Goal: Information Seeking & Learning: Check status

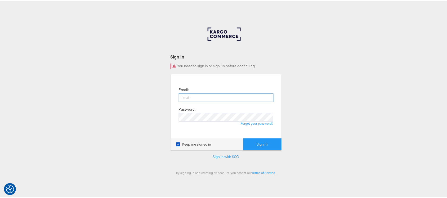
click at [235, 98] on input "email" at bounding box center [226, 96] width 95 height 8
type input "sanjana.pradhan@kargo.com"
click at [243, 138] on button "Sign In" at bounding box center [262, 144] width 38 height 12
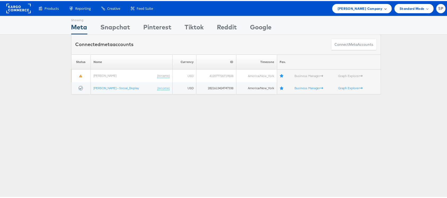
click at [363, 3] on div "Belk Company" at bounding box center [362, 7] width 59 height 9
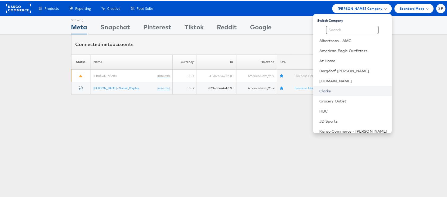
click at [334, 90] on link "Clarks" at bounding box center [354, 89] width 68 height 5
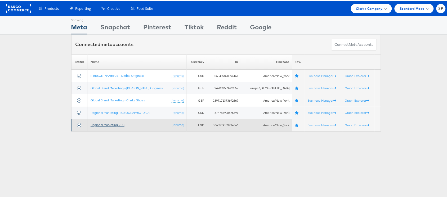
click at [116, 126] on link "Regional Marketing - US" at bounding box center [108, 124] width 34 height 4
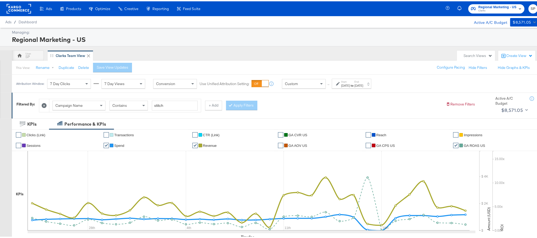
click at [371, 78] on div "Start: Aug 24th 2025 to End: Sep 24th 2025" at bounding box center [351, 82] width 39 height 10
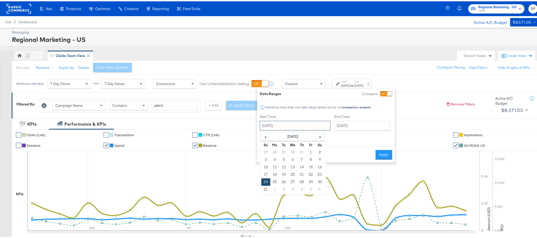
click at [292, 123] on input "[DATE]" at bounding box center [295, 124] width 71 height 10
click at [319, 139] on span "›" at bounding box center [320, 135] width 8 height 8
click at [284, 175] on td "23" at bounding box center [283, 173] width 9 height 7
type input "[DATE]"
click at [357, 125] on input "[DATE]" at bounding box center [363, 124] width 56 height 10
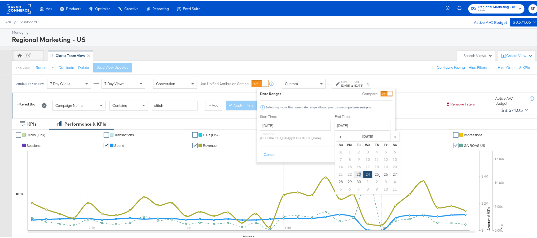
click at [354, 174] on td "23" at bounding box center [358, 173] width 9 height 7
type input "[DATE]"
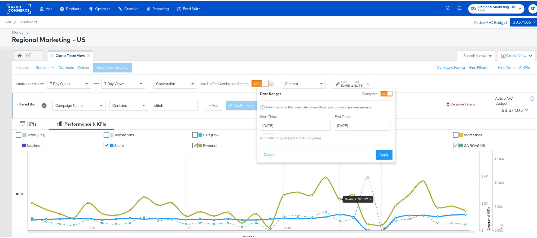
click at [344, 174] on icon at bounding box center [249, 189] width 442 height 79
click at [380, 150] on button "Apply" at bounding box center [384, 154] width 17 height 10
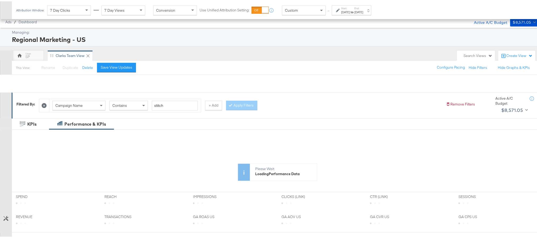
scroll to position [96, 0]
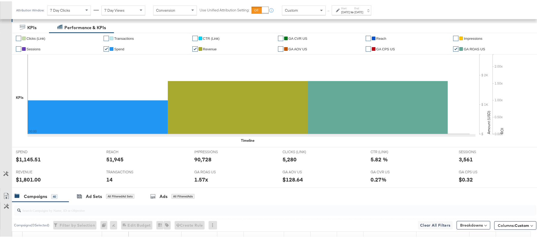
click at [25, 159] on div "$1,145.51" at bounding box center [28, 158] width 25 height 8
copy div "1,145.51"
click at [200, 159] on div "90,728" at bounding box center [202, 158] width 17 height 8
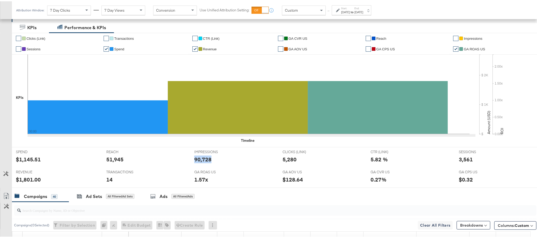
copy div "90,728"
click at [286, 160] on div "5,280" at bounding box center [289, 158] width 14 height 8
copy div "5,280"
click at [460, 156] on div "3,561" at bounding box center [466, 158] width 14 height 8
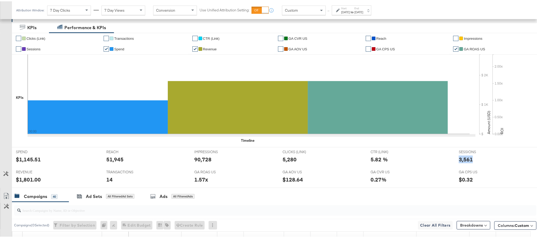
click at [460, 156] on div "3,561" at bounding box center [466, 158] width 14 height 8
copy div "3,561"
click at [26, 180] on div "$1,801.00" at bounding box center [28, 178] width 25 height 8
copy div "1,801.00"
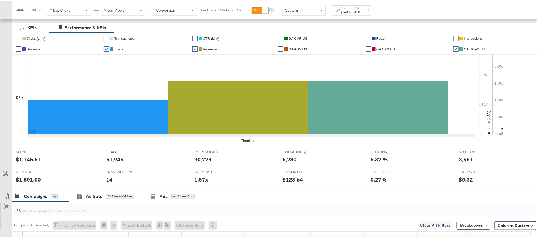
click at [363, 7] on label "End:" at bounding box center [358, 6] width 9 height 3
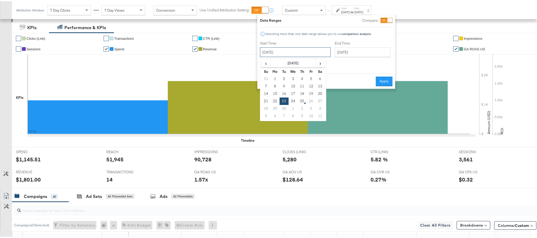
click at [305, 47] on input "[DATE]" at bounding box center [295, 51] width 71 height 10
click at [292, 99] on td "24" at bounding box center [293, 99] width 9 height 7
type input "[DATE]"
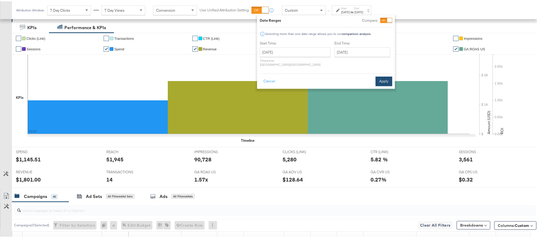
click at [388, 75] on button "Apply" at bounding box center [383, 80] width 17 height 10
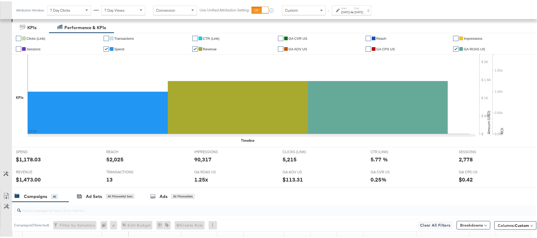
click at [31, 158] on div "$1,178.03" at bounding box center [28, 158] width 25 height 8
copy div "1,178.03"
click at [203, 161] on div "90,317" at bounding box center [202, 158] width 17 height 8
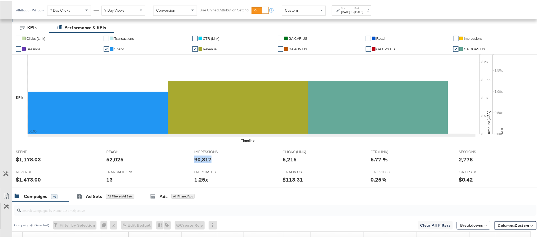
copy div "90,317"
click at [289, 161] on div "5,215" at bounding box center [289, 158] width 14 height 8
copy div "5,215"
click at [461, 157] on div "2,778" at bounding box center [466, 158] width 14 height 8
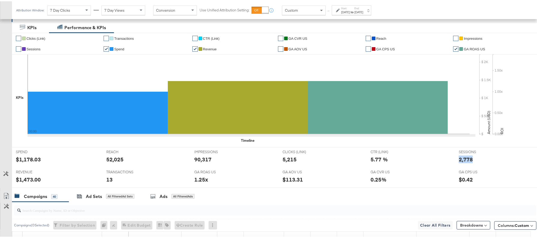
click at [461, 157] on div "2,778" at bounding box center [466, 158] width 14 height 8
copy div "2,778"
click at [29, 180] on div "$1,473.00" at bounding box center [28, 178] width 25 height 8
copy div "1,473.00"
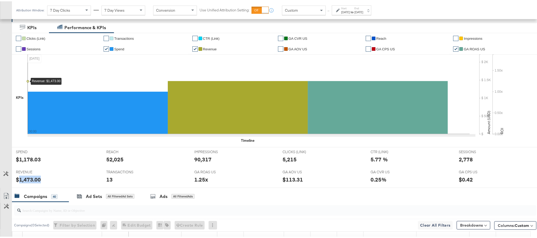
scroll to position [0, 0]
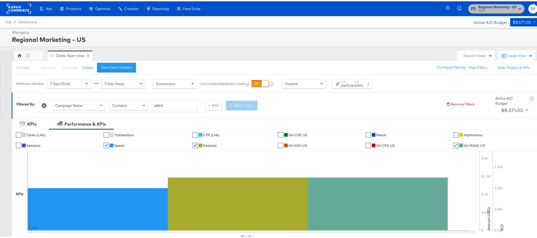
click at [517, 5] on icon "button" at bounding box center [520, 7] width 6 height 6
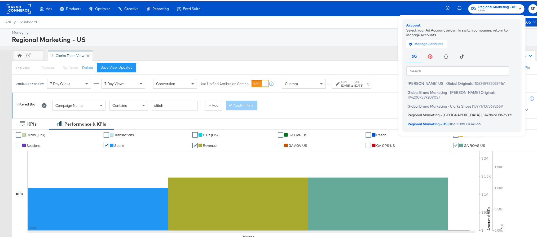
click at [426, 112] on span "Regional Marketing - CA" at bounding box center [443, 114] width 73 height 4
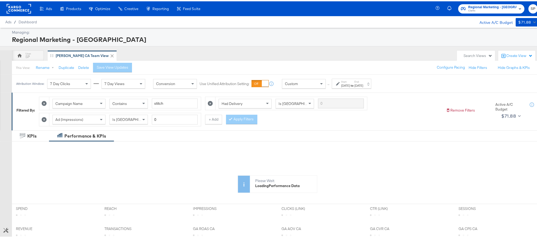
click at [347, 86] on div "Aug 24th 2025" at bounding box center [345, 84] width 9 height 4
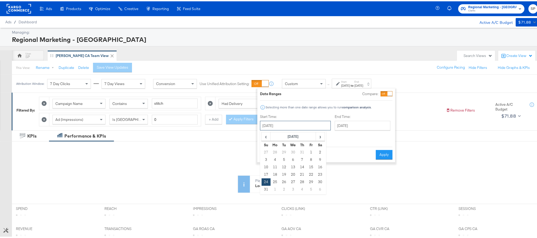
click at [303, 124] on input "August 24th 2025" at bounding box center [295, 124] width 71 height 10
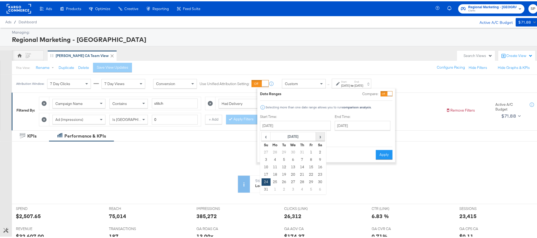
click at [316, 137] on span "›" at bounding box center [320, 135] width 8 height 8
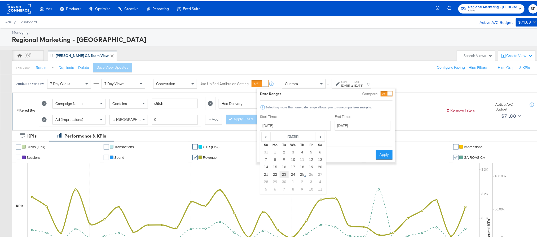
click at [286, 176] on td "23" at bounding box center [284, 173] width 9 height 7
type input "[DATE]"
click at [378, 153] on button "Apply" at bounding box center [384, 154] width 17 height 10
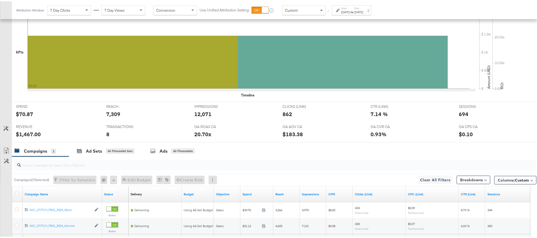
scroll to position [205, 0]
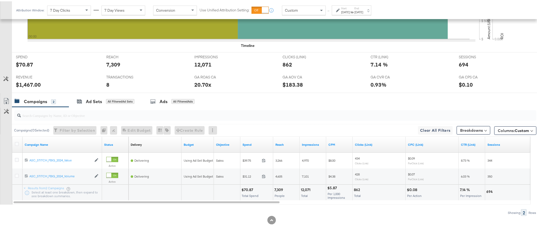
click at [22, 62] on div "$70.87" at bounding box center [24, 63] width 17 height 8
copy div "70.87"
click at [195, 64] on div "12,071" at bounding box center [202, 63] width 17 height 8
copy div "12,071"
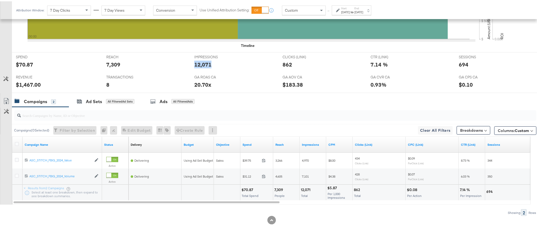
click at [195, 64] on div "12,071" at bounding box center [202, 63] width 17 height 8
click at [285, 62] on div "862" at bounding box center [287, 63] width 10 height 8
copy div "862"
click at [28, 82] on div "$1,467.00" at bounding box center [28, 83] width 25 height 8
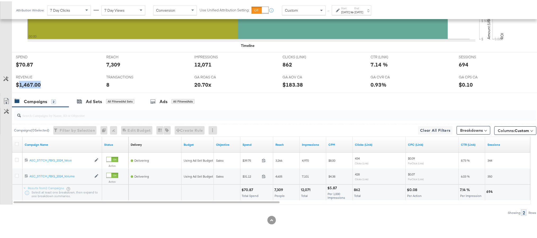
copy div "1,467.00"
click at [28, 82] on div "$1,467.00" at bounding box center [28, 83] width 25 height 8
click at [459, 64] on div "694" at bounding box center [464, 63] width 10 height 8
copy div "694"
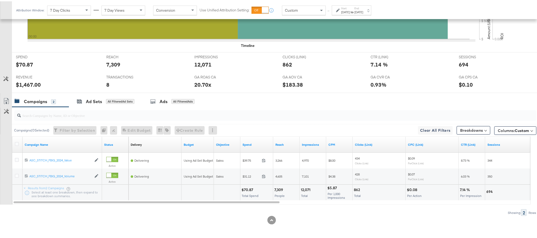
click at [363, 6] on label "End:" at bounding box center [358, 6] width 9 height 3
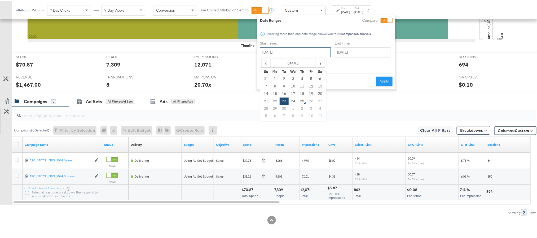
click at [303, 50] on input "[DATE]" at bounding box center [295, 51] width 71 height 10
click at [292, 97] on td "24" at bounding box center [293, 99] width 9 height 7
type input "[DATE]"
click at [382, 76] on button "Apply" at bounding box center [383, 80] width 17 height 10
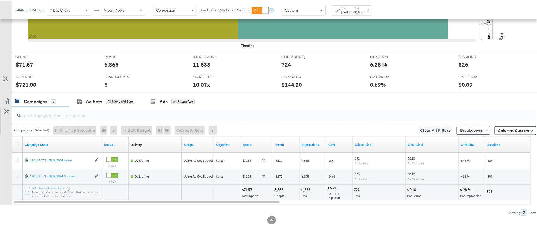
click at [26, 61] on div "$71.57" at bounding box center [24, 63] width 17 height 8
copy div "71.57"
click at [198, 65] on div "11,533" at bounding box center [201, 63] width 17 height 8
copy div "11,533"
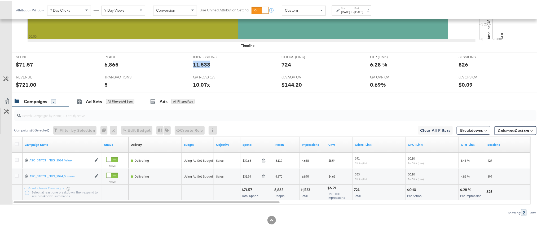
click at [198, 65] on div "11,533" at bounding box center [201, 63] width 17 height 8
click at [285, 65] on div "724" at bounding box center [286, 63] width 10 height 8
copy div "724"
click at [285, 65] on div "724" at bounding box center [286, 63] width 10 height 8
click at [458, 62] on div "826" at bounding box center [463, 63] width 10 height 8
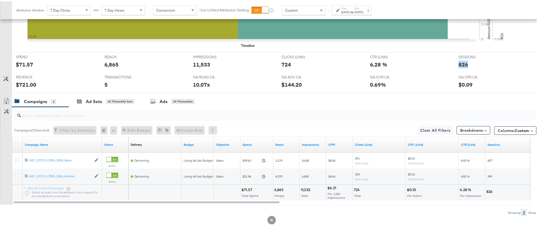
copy div "826"
click at [458, 62] on div "826" at bounding box center [463, 63] width 10 height 8
click at [21, 83] on div "$721.00" at bounding box center [26, 83] width 20 height 8
copy div "721.00"
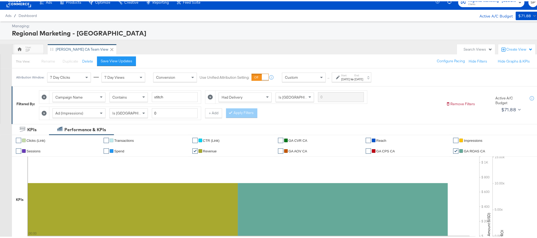
scroll to position [0, 0]
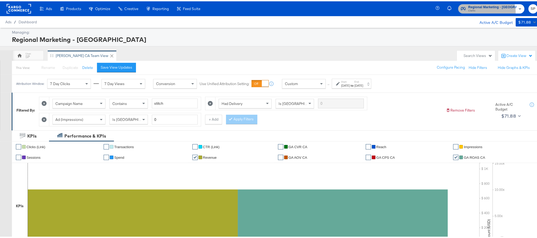
click at [486, 11] on span "Clarks" at bounding box center [492, 9] width 48 height 4
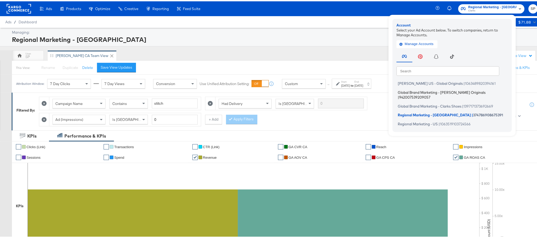
click at [432, 91] on span "Global Brand Marketing - Clarks Originals" at bounding box center [442, 91] width 88 height 4
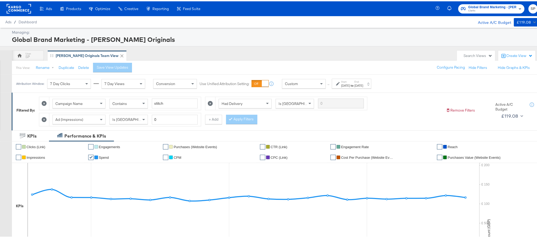
click at [363, 81] on label "End:" at bounding box center [358, 80] width 9 height 3
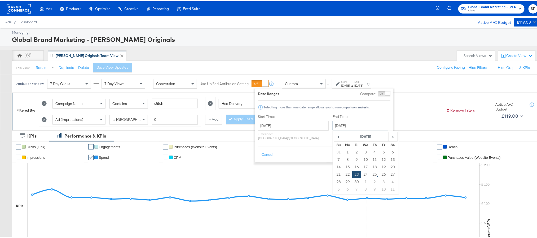
click at [348, 124] on input "[DATE]" at bounding box center [361, 124] width 56 height 10
click at [361, 174] on td "24" at bounding box center [365, 173] width 9 height 7
type input "[DATE]"
click at [383, 150] on button "Apply" at bounding box center [382, 154] width 17 height 10
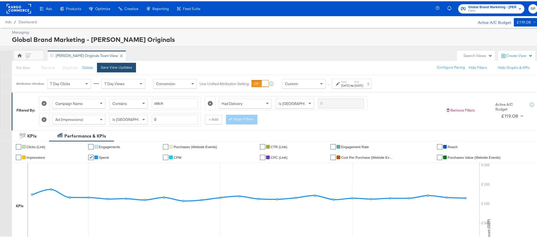
click at [127, 64] on button "Save View Updates" at bounding box center [116, 66] width 39 height 10
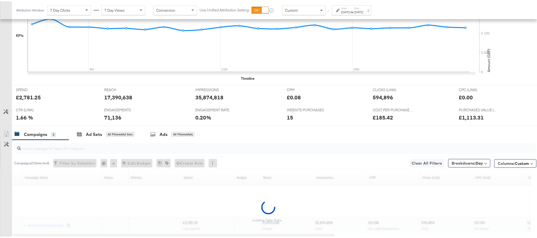
scroll to position [205, 0]
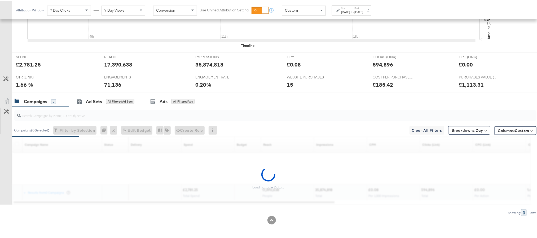
click at [32, 63] on div "£2,781.25" at bounding box center [28, 63] width 25 height 8
copy div "2,781.25"
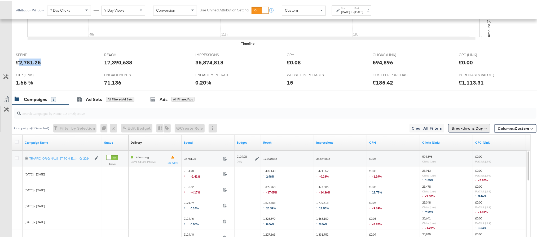
click at [475, 127] on b "Day" at bounding box center [478, 127] width 7 height 5
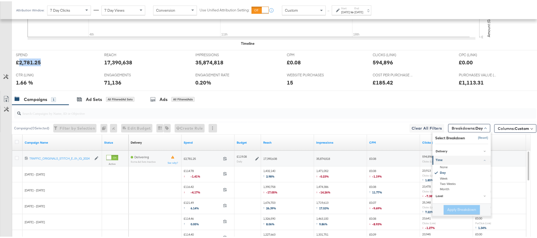
click at [475, 139] on button "[Reset]" at bounding box center [481, 136] width 13 height 8
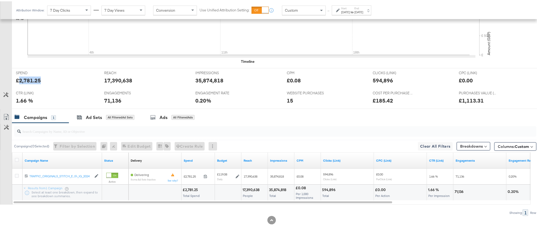
scroll to position [189, 0]
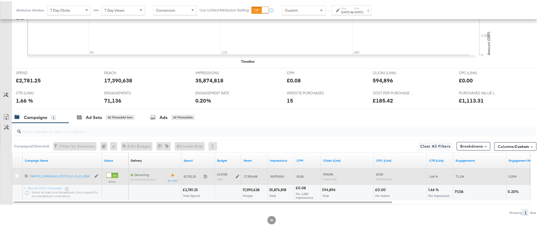
click at [238, 176] on icon at bounding box center [238, 175] width 4 height 4
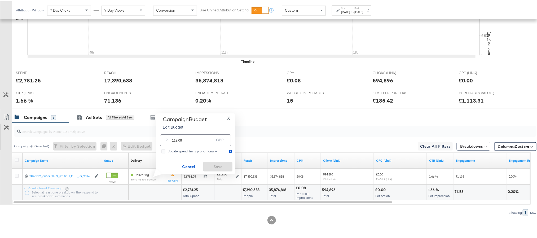
click at [200, 140] on input "119.08" at bounding box center [193, 136] width 42 height 11
paste input "£119.79"
type input "119.79"
click at [209, 165] on span "Save" at bounding box center [217, 165] width 25 height 7
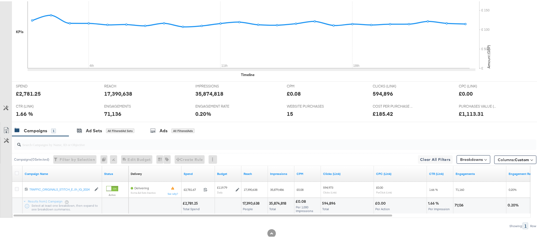
scroll to position [0, 0]
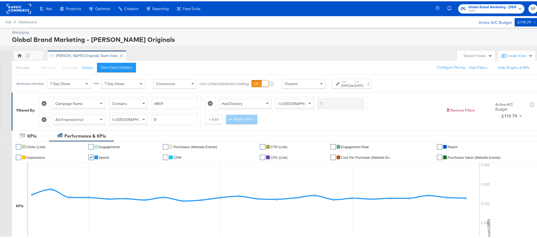
click at [350, 81] on label "Start:" at bounding box center [345, 80] width 9 height 3
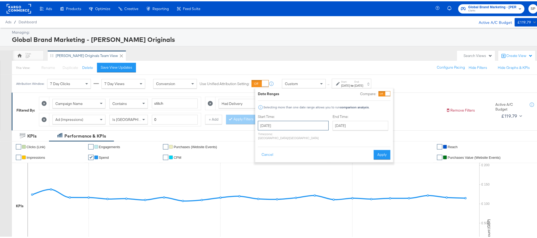
click at [302, 122] on input "September 1st 2025" at bounding box center [293, 124] width 71 height 10
click at [282, 173] on td "23" at bounding box center [281, 173] width 9 height 7
type input "September 23rd 2025"
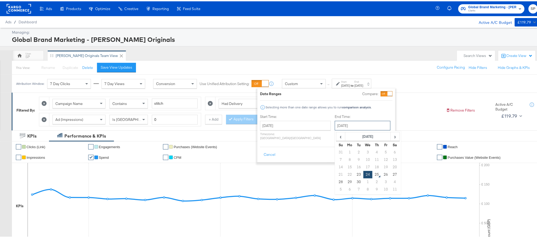
click at [348, 127] on input "September 24th 2025" at bounding box center [363, 124] width 56 height 10
click at [354, 177] on td "23" at bounding box center [358, 173] width 9 height 7
type input "September 23rd 2025"
click at [382, 150] on button "Apply" at bounding box center [384, 154] width 17 height 10
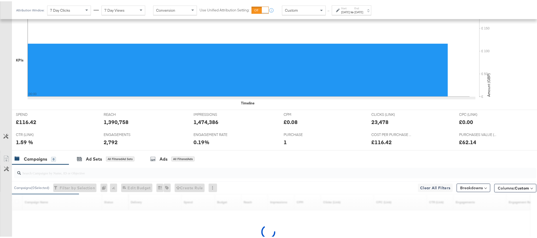
scroll to position [146, 0]
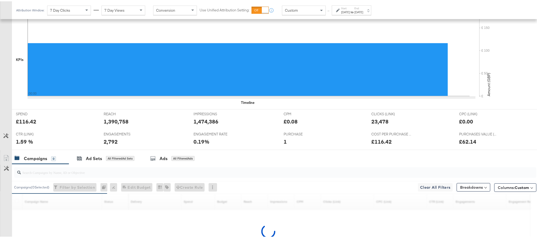
click at [28, 122] on div "£116.42" at bounding box center [26, 120] width 20 height 8
copy div "116.42"
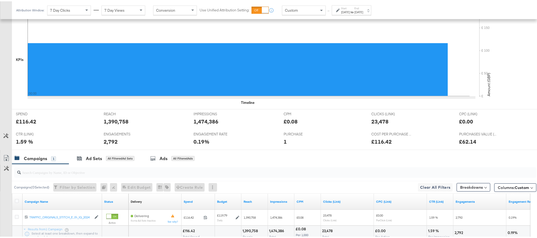
click at [111, 122] on div "1,390,758" at bounding box center [116, 120] width 25 height 8
copy div "1,390,758"
click at [111, 122] on div "1,390,758" at bounding box center [116, 120] width 25 height 8
click at [198, 122] on div "1,474,386" at bounding box center [206, 120] width 25 height 8
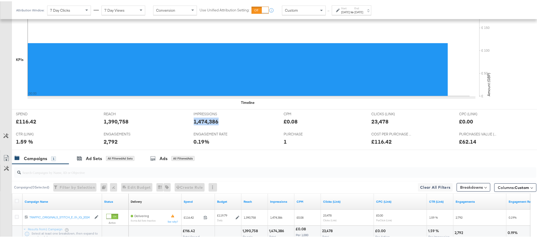
copy div "1,474,386"
click at [372, 122] on div "23,478" at bounding box center [379, 120] width 17 height 8
copy div "23,478"
click at [108, 142] on div "2,792" at bounding box center [111, 140] width 14 height 8
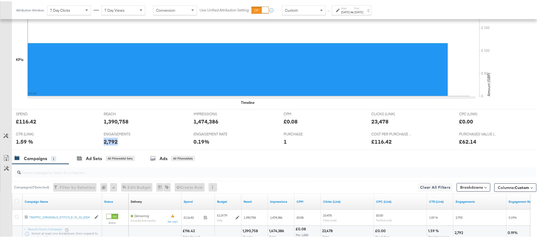
click at [108, 142] on div "2,792" at bounding box center [111, 140] width 14 height 8
copy div "2,792"
drag, startPoint x: 347, startPoint y: 15, endPoint x: 354, endPoint y: 9, distance: 9.4
click at [354, 9] on div "Attribution Window: 7 Day Clicks 7 Day Views Conversion Use Unified Attribution…" at bounding box center [195, 9] width 366 height 18
click at [350, 9] on div "Sep 23rd 2025" at bounding box center [345, 11] width 9 height 4
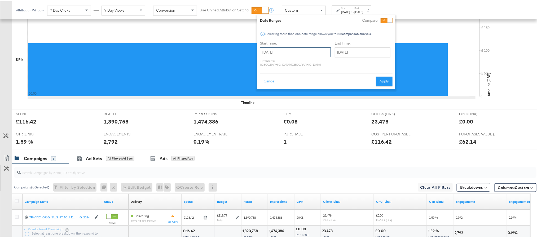
click at [306, 48] on input "September 23rd 2025" at bounding box center [295, 51] width 71 height 10
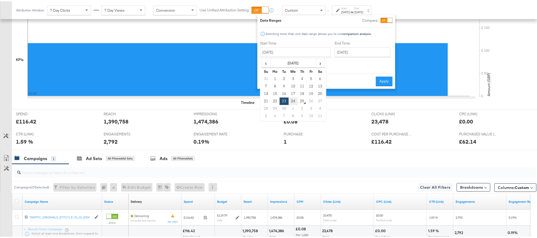
click at [292, 101] on td "24" at bounding box center [293, 99] width 9 height 7
type input "September 24th 2025"
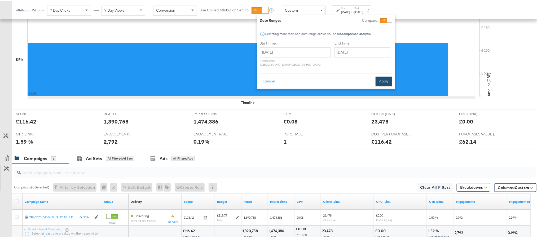
click at [387, 75] on button "Apply" at bounding box center [383, 80] width 17 height 10
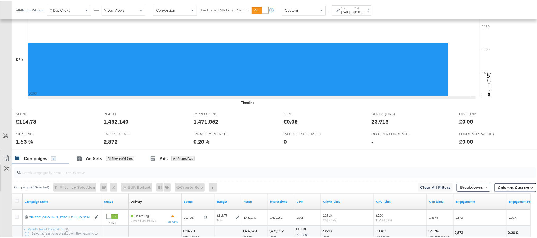
click at [25, 121] on div "£114.78" at bounding box center [26, 120] width 20 height 8
copy div "114.78"
click at [119, 120] on div "1,432,140" at bounding box center [116, 120] width 25 height 8
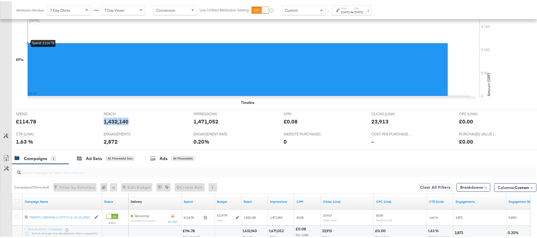
copy div "1,432,140"
click at [206, 122] on div "1,471,052" at bounding box center [206, 120] width 25 height 8
copy div "1,471,052"
click at [206, 122] on div "1,471,052" at bounding box center [206, 120] width 25 height 8
click at [376, 121] on div "23,913" at bounding box center [379, 120] width 17 height 8
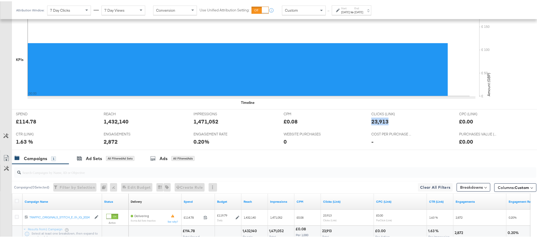
copy div "23,913"
click at [376, 121] on div "23,913" at bounding box center [379, 120] width 17 height 8
click at [107, 143] on div "2,872" at bounding box center [111, 140] width 14 height 8
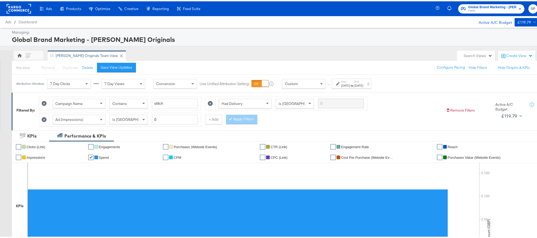
click at [500, 2] on div "Global Brand Marketing - Clarks Originals Clarks SP" at bounding box center [489, 7] width 105 height 15
click at [498, 7] on span "Clarks" at bounding box center [492, 9] width 48 height 4
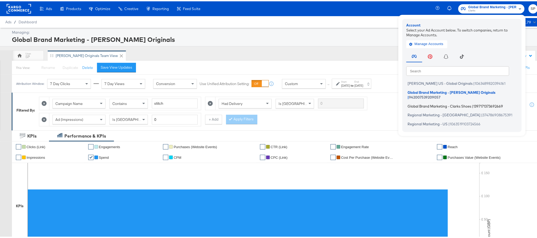
click at [454, 103] on span "Global Brand Marketing - Clarks Shoes" at bounding box center [439, 105] width 64 height 4
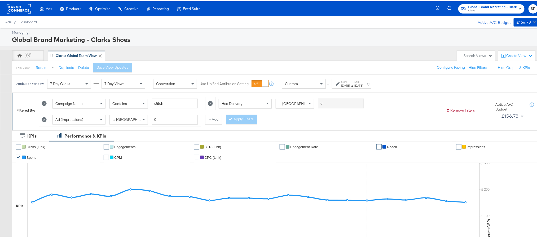
click at [363, 85] on div "[DATE]" at bounding box center [358, 84] width 9 height 4
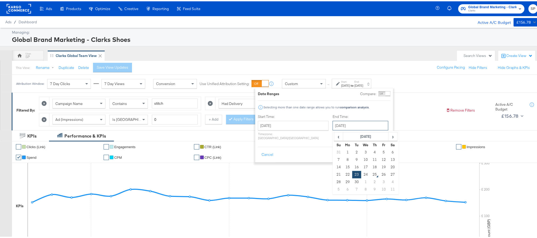
click at [356, 126] on input "[DATE]" at bounding box center [361, 124] width 56 height 10
click at [361, 172] on td "24" at bounding box center [365, 173] width 9 height 7
type input "[DATE]"
click at [381, 150] on button "Apply" at bounding box center [382, 154] width 17 height 10
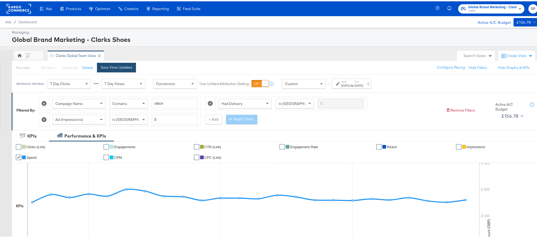
click at [122, 68] on div "Save View Updates" at bounding box center [117, 66] width 32 height 5
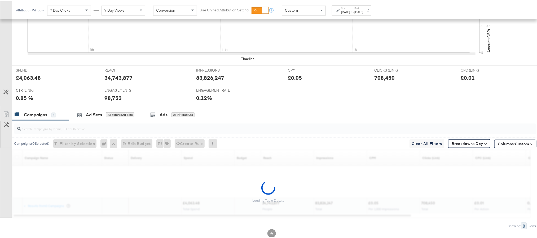
scroll to position [205, 0]
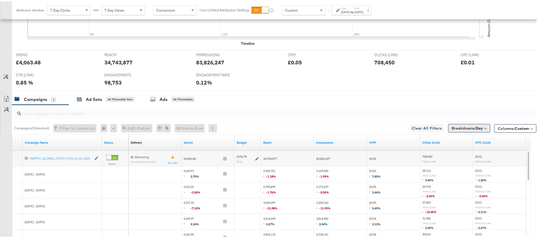
click at [460, 130] on span "Breakdowns: Day" at bounding box center [466, 126] width 31 height 5
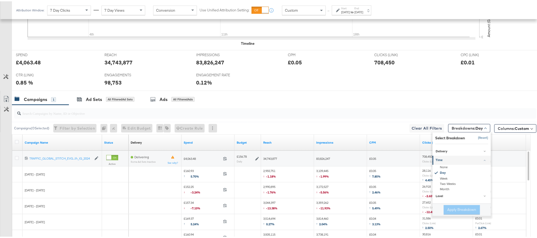
click at [475, 139] on button "[Reset]" at bounding box center [481, 136] width 13 height 8
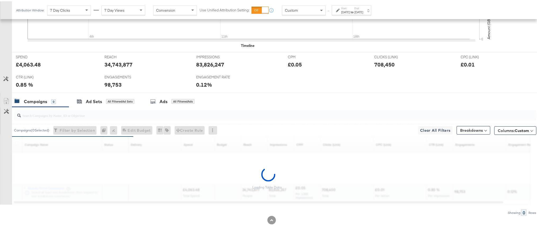
click at [28, 64] on div "£4,063.48" at bounding box center [28, 63] width 25 height 8
copy div "4,063.48"
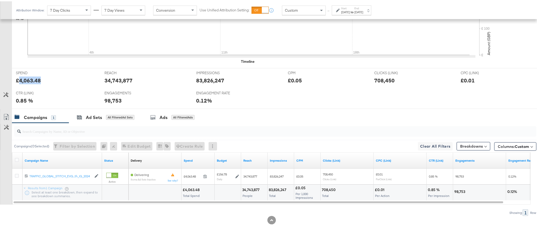
scroll to position [189, 0]
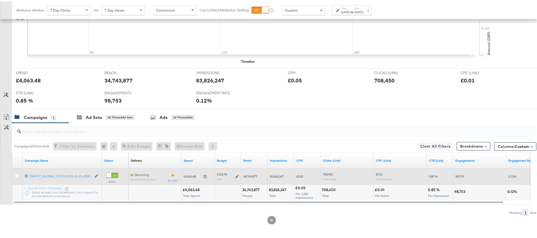
click at [236, 175] on icon at bounding box center [237, 175] width 4 height 4
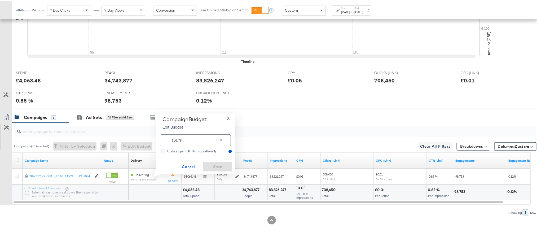
click at [200, 141] on input "156.78" at bounding box center [193, 136] width 42 height 11
paste input "£156.09"
type input "156.09"
click at [215, 165] on span "Save" at bounding box center [217, 165] width 25 height 7
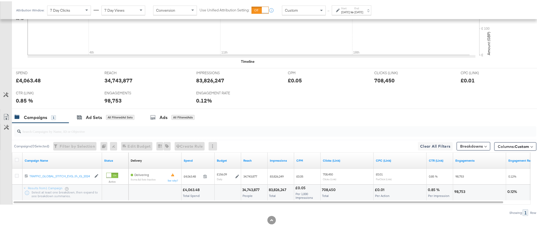
scroll to position [0, 0]
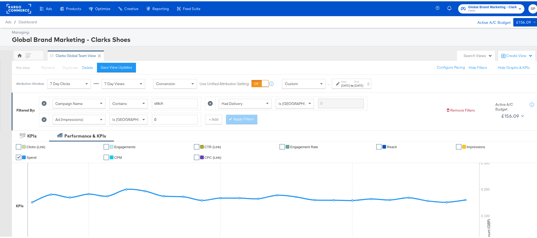
click at [365, 77] on div "Attribution Window: 7 Day Clicks 7 Day Views Conversion Use Unified Attribution…" at bounding box center [195, 82] width 366 height 18
click at [363, 82] on div "Start: Sep 1st 2025 to End: Sep 24th 2025" at bounding box center [352, 83] width 22 height 8
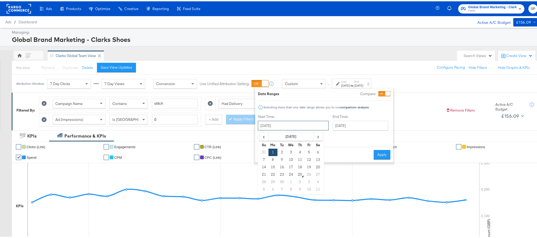
click at [296, 129] on input "September 1st 2025" at bounding box center [293, 124] width 71 height 10
click at [286, 172] on td "24" at bounding box center [290, 173] width 9 height 7
type input "September 24th 2025"
click at [384, 152] on button "Apply" at bounding box center [383, 154] width 17 height 10
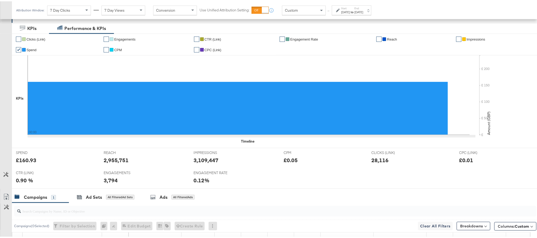
scroll to position [108, 0]
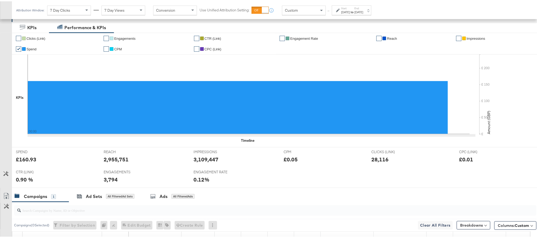
click at [29, 160] on div "£160.93" at bounding box center [26, 158] width 20 height 8
copy div "160.93"
click at [29, 160] on div "£160.93" at bounding box center [26, 158] width 20 height 8
click at [119, 157] on div "2,955,751" at bounding box center [116, 158] width 25 height 8
copy div "2,955,751"
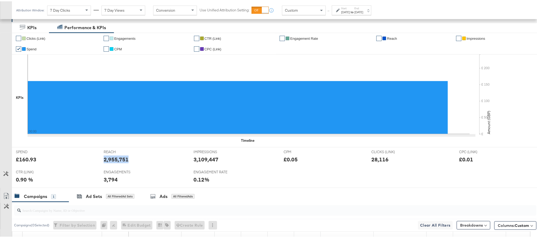
click at [119, 157] on div "2,955,751" at bounding box center [116, 158] width 25 height 8
click at [195, 160] on div "3,109,447" at bounding box center [206, 158] width 25 height 8
copy div "3,109,447"
click at [195, 160] on div "3,109,447" at bounding box center [206, 158] width 25 height 8
copy div "3,109,447"
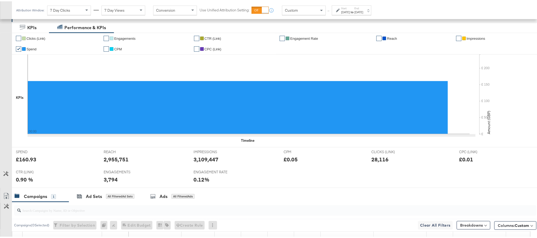
click at [373, 162] on div "28,116" at bounding box center [379, 158] width 17 height 8
copy div "28,116"
click at [110, 182] on div "3,794" at bounding box center [111, 178] width 14 height 8
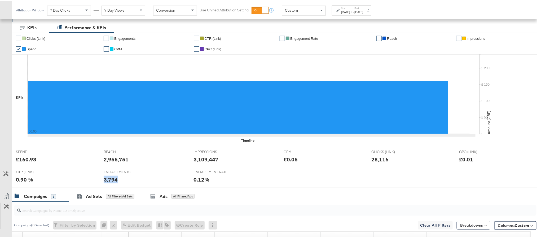
copy div "3,794"
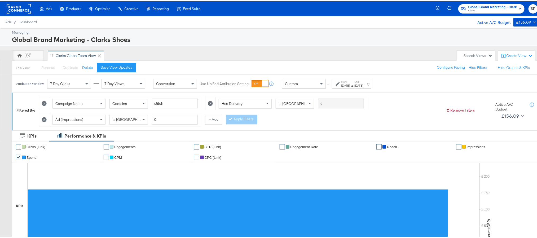
click at [14, 7] on rect at bounding box center [19, 8] width 24 height 10
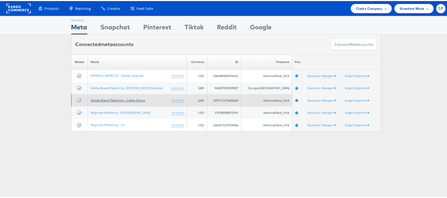
click at [128, 101] on link "Global Brand Marketing - Clarks Shoes" at bounding box center [118, 99] width 55 height 4
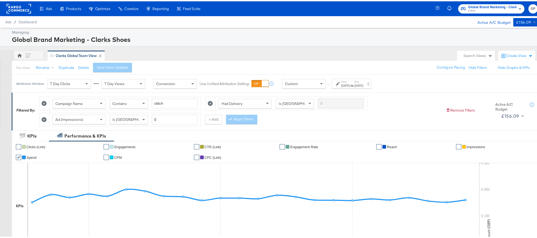
click at [345, 88] on div "Attribution Window: 7 Day Clicks 7 Day Views Conversion Use Unified Attribution…" at bounding box center [195, 82] width 366 height 18
click at [346, 86] on div "Sep 1st 2025" at bounding box center [345, 84] width 9 height 4
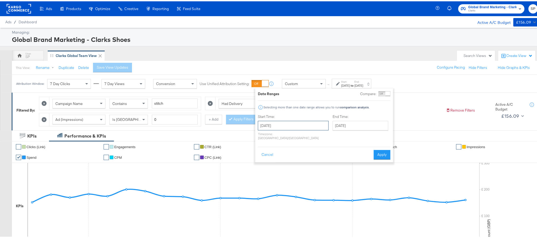
click at [283, 125] on input "September 1st 2025" at bounding box center [293, 124] width 71 height 10
click at [279, 175] on td "23" at bounding box center [281, 173] width 9 height 7
type input "September 23rd 2025"
click at [356, 128] on input "September 24th 2025" at bounding box center [363, 124] width 56 height 10
click at [354, 175] on td "23" at bounding box center [358, 173] width 9 height 7
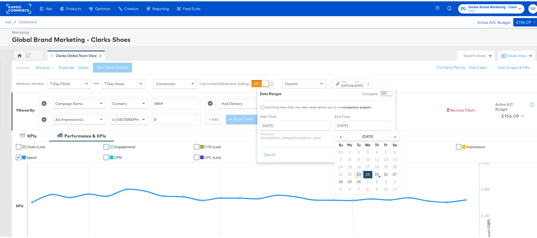
type input "September 23rd 2025"
click at [380, 149] on button "Apply" at bounding box center [384, 154] width 17 height 10
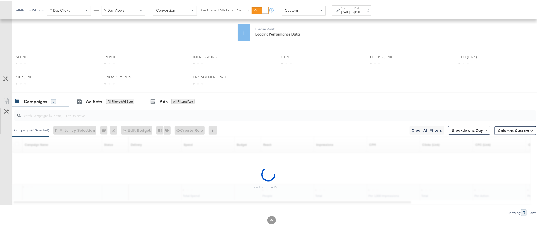
scroll to position [205, 0]
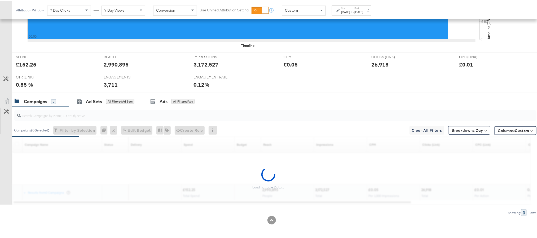
click at [28, 63] on div "£152.25" at bounding box center [26, 63] width 20 height 8
copy div "152.25"
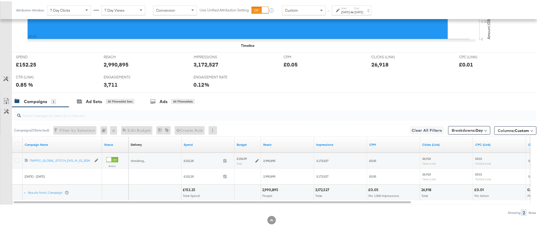
click at [114, 61] on div "2,990,895" at bounding box center [116, 63] width 25 height 8
copy div "2,990,895"
click at [205, 65] on div "3,172,527" at bounding box center [206, 63] width 25 height 8
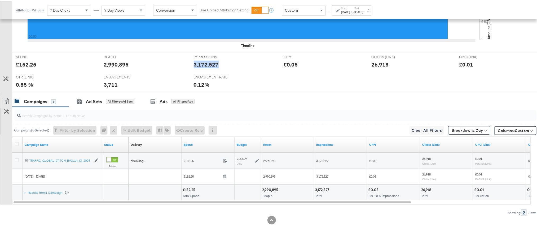
copy div "3,172,527"
click at [379, 61] on div "26,918" at bounding box center [379, 63] width 17 height 8
copy div "26,918"
click at [379, 61] on div "26,918" at bounding box center [379, 63] width 17 height 8
click at [108, 85] on div "3,711" at bounding box center [111, 83] width 14 height 8
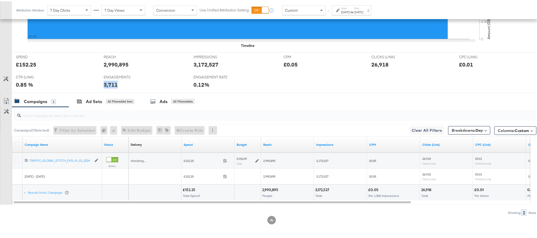
click at [108, 85] on div "3,711" at bounding box center [111, 83] width 14 height 8
copy div "3,711"
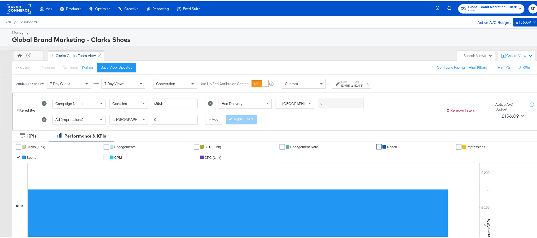
click at [17, 3] on rect at bounding box center [19, 8] width 24 height 10
